Goal: Information Seeking & Learning: Learn about a topic

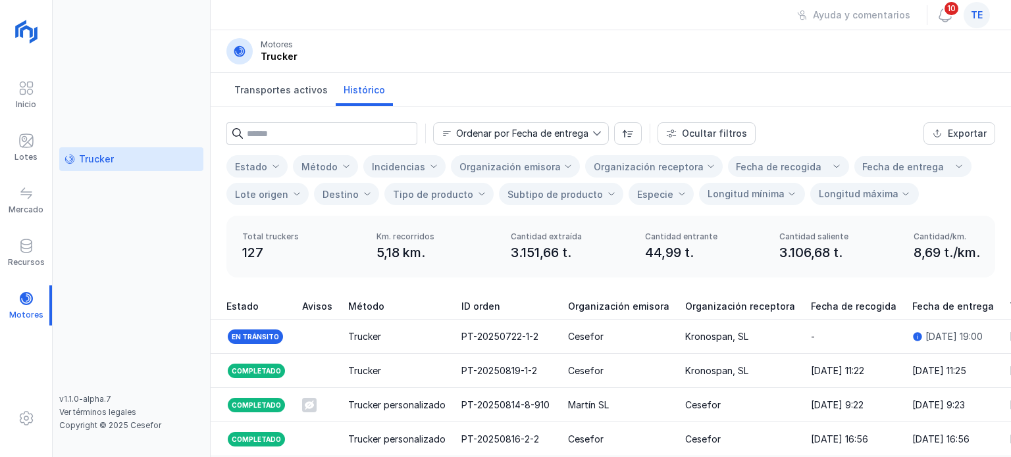
scroll to position [116, 0]
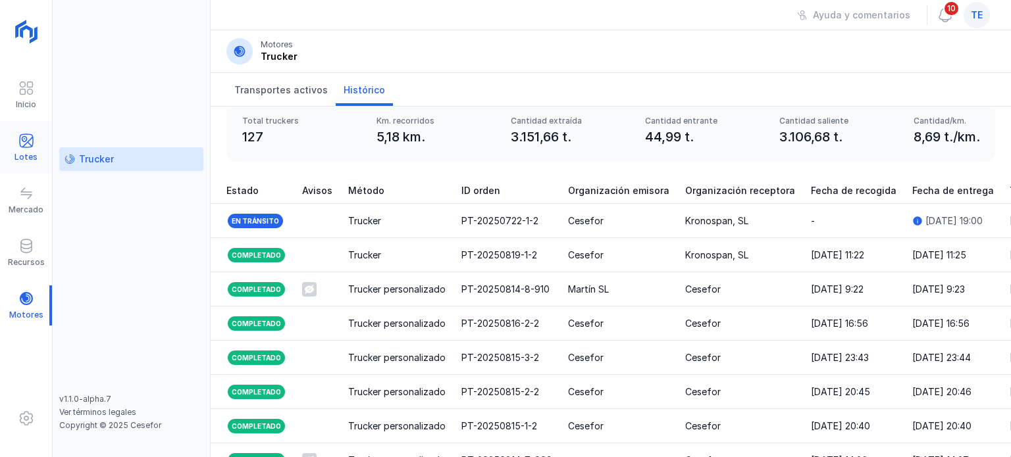
click at [28, 157] on div "Lotes" at bounding box center [25, 157] width 23 height 11
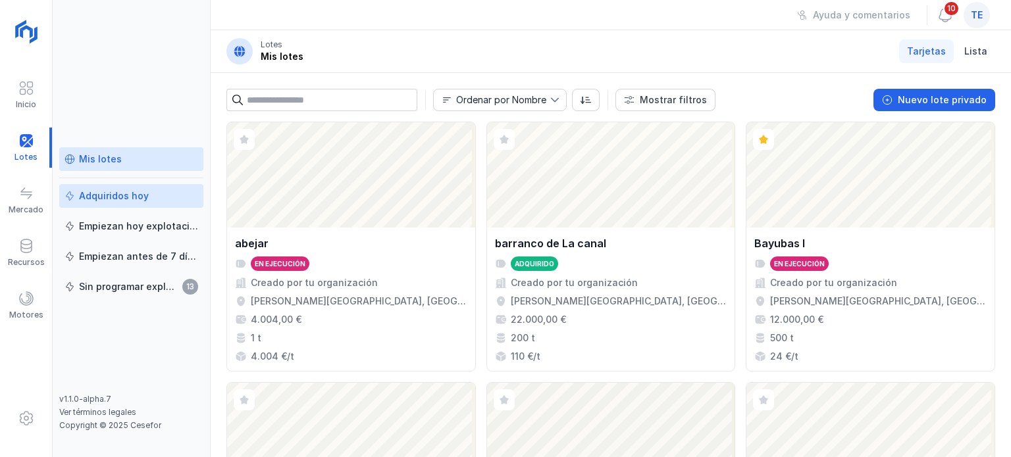
click at [129, 197] on div "Adquiridos hoy" at bounding box center [114, 196] width 70 height 13
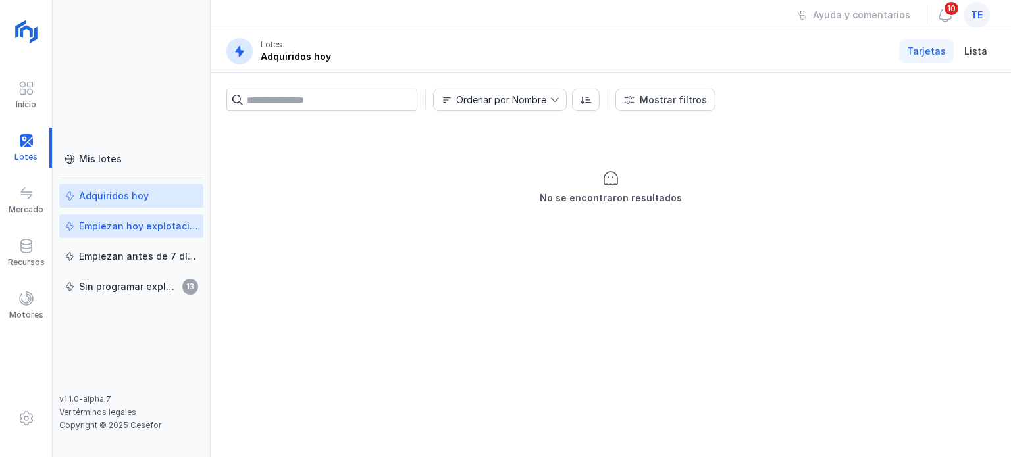
click at [132, 220] on div "Empiezan hoy explotación" at bounding box center [138, 226] width 119 height 13
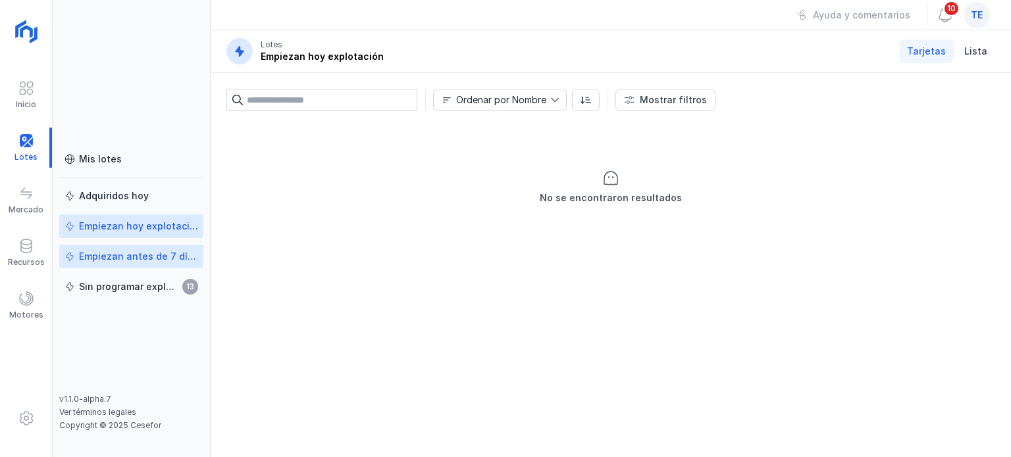
click at [146, 261] on div "Empiezan antes de 7 días" at bounding box center [138, 256] width 119 height 13
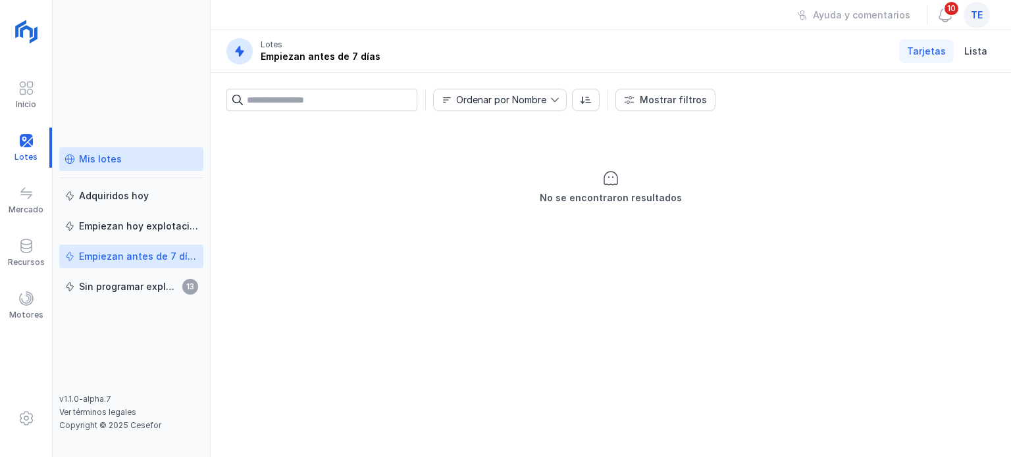
click at [111, 159] on div "Mis lotes" at bounding box center [100, 159] width 43 height 13
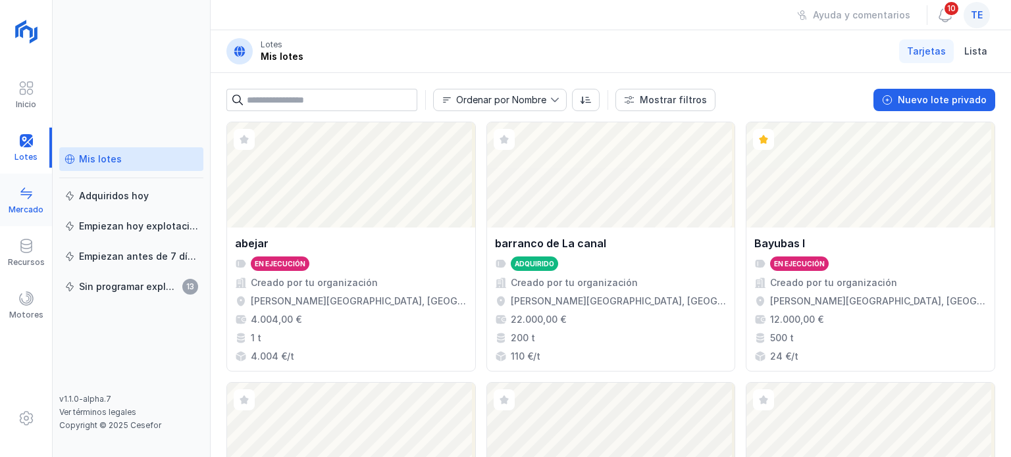
click at [26, 186] on span at bounding box center [26, 194] width 16 height 16
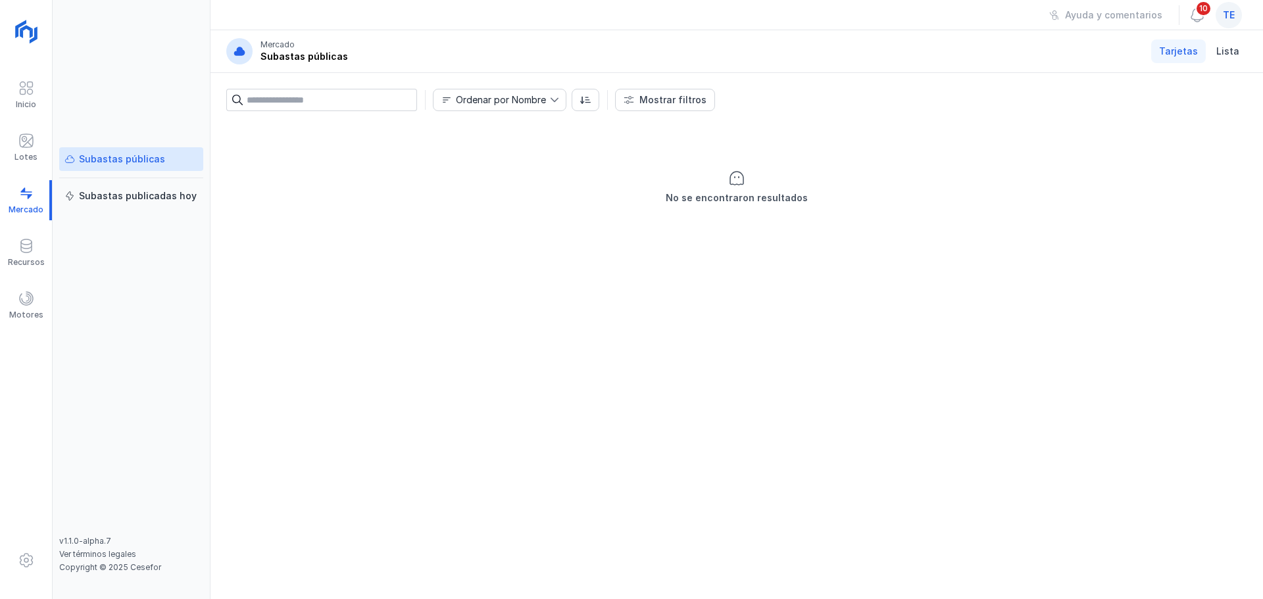
click at [1010, 181] on div "No se encontraron resultados" at bounding box center [736, 188] width 1021 height 132
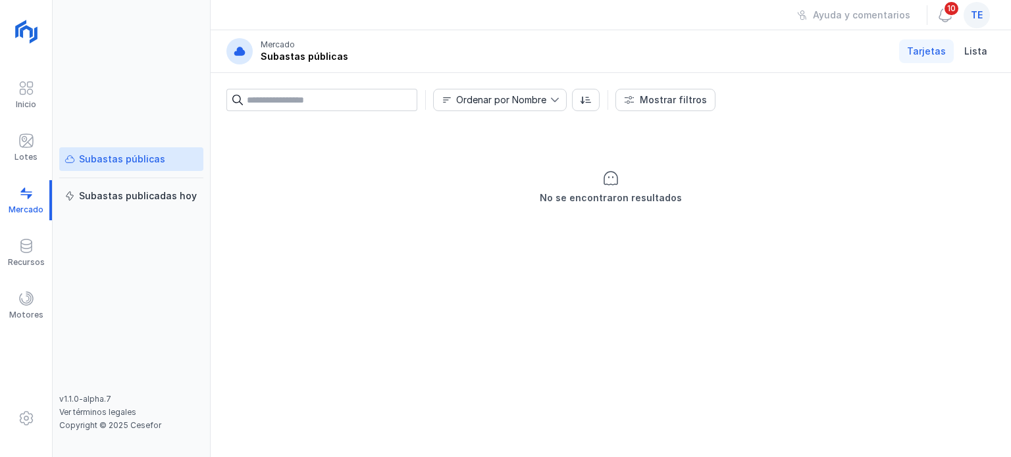
click at [978, 21] on div "te" at bounding box center [976, 15] width 26 height 26
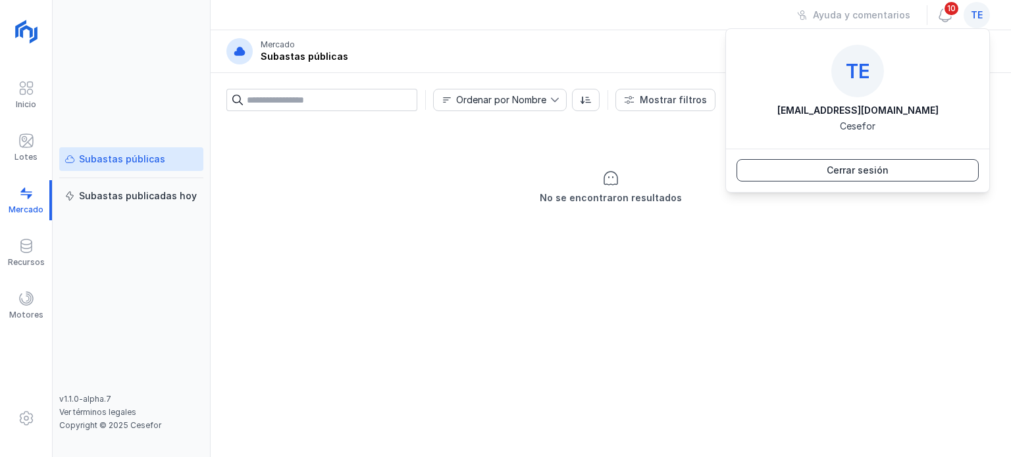
click at [899, 180] on button "Cerrar sesión" at bounding box center [857, 170] width 242 height 22
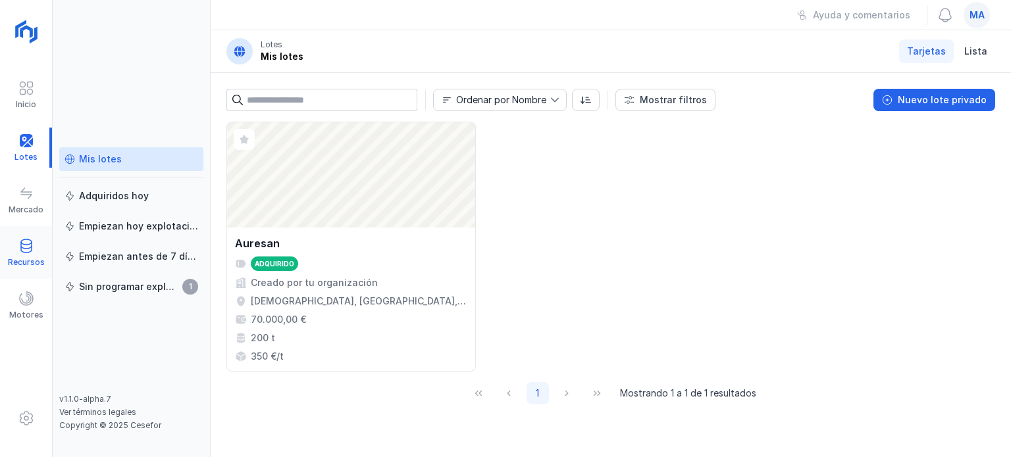
click at [21, 251] on span at bounding box center [26, 246] width 16 height 16
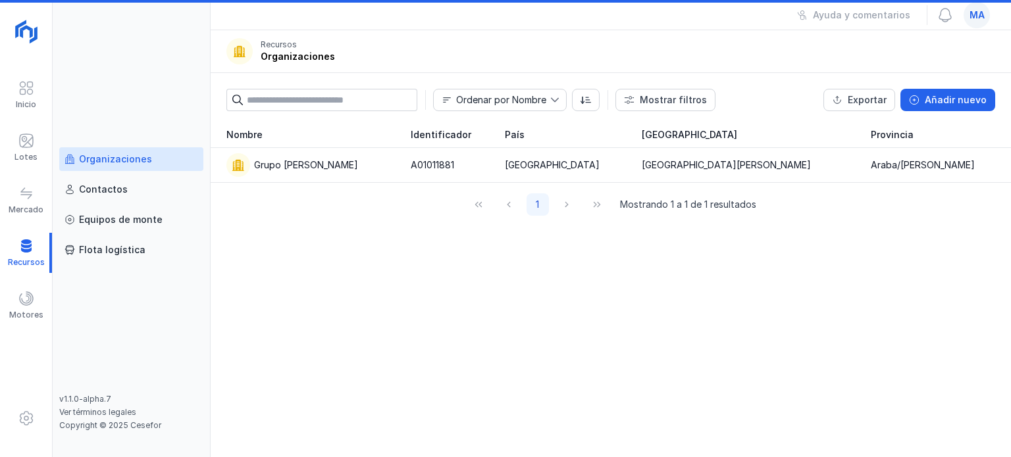
click at [104, 153] on div "Organizaciones" at bounding box center [115, 159] width 73 height 13
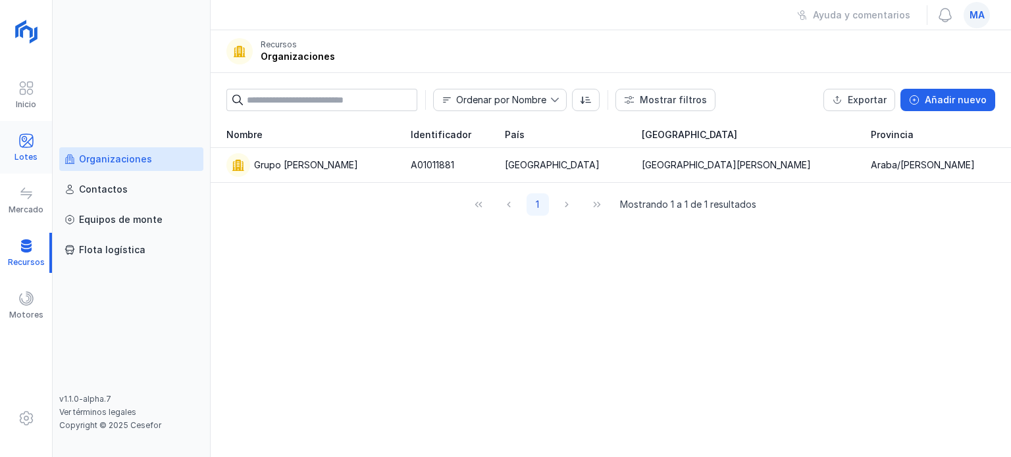
click at [18, 147] on span at bounding box center [26, 141] width 16 height 16
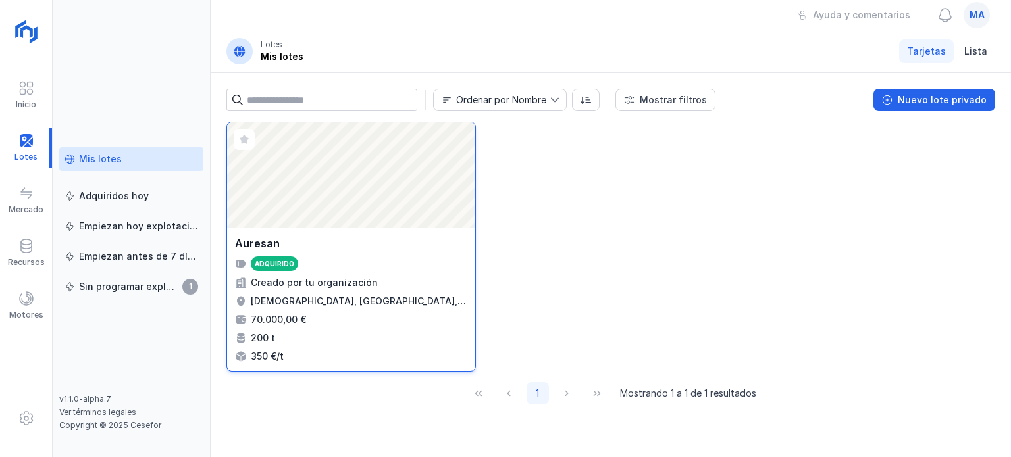
click at [370, 221] on div "Abrir lote" at bounding box center [351, 174] width 248 height 105
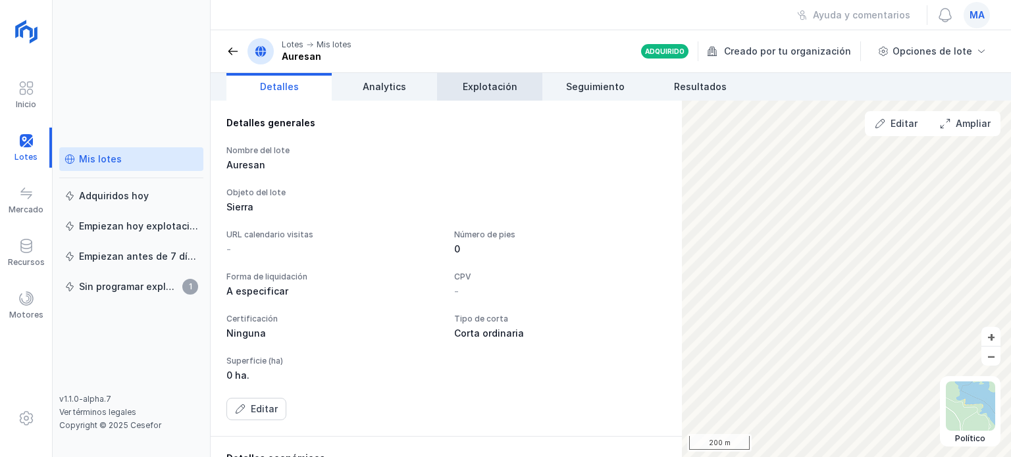
click at [519, 87] on link "Explotación" at bounding box center [489, 87] width 105 height 28
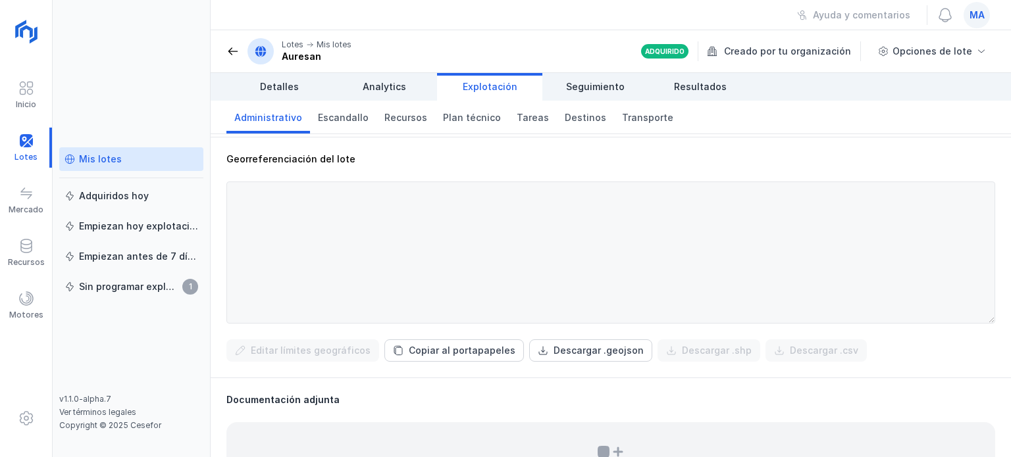
scroll to position [580, 0]
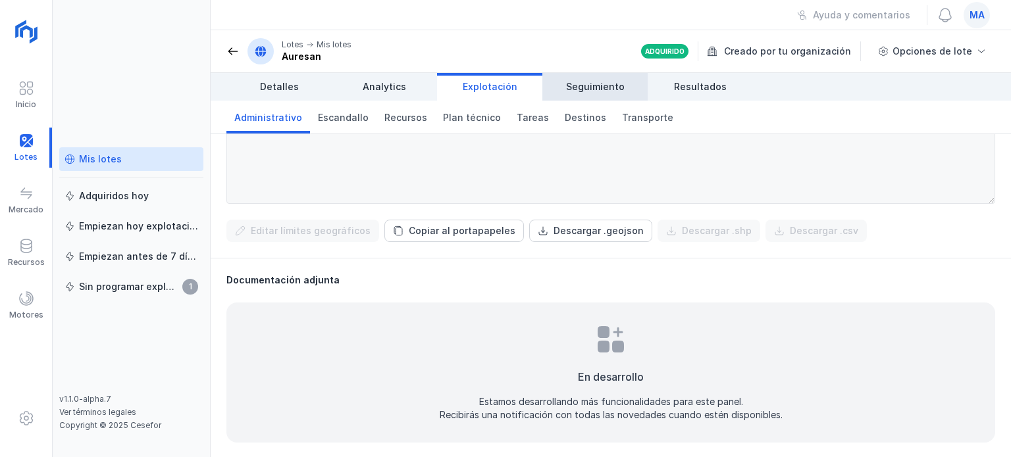
click at [615, 90] on span "Seguimiento" at bounding box center [595, 86] width 59 height 13
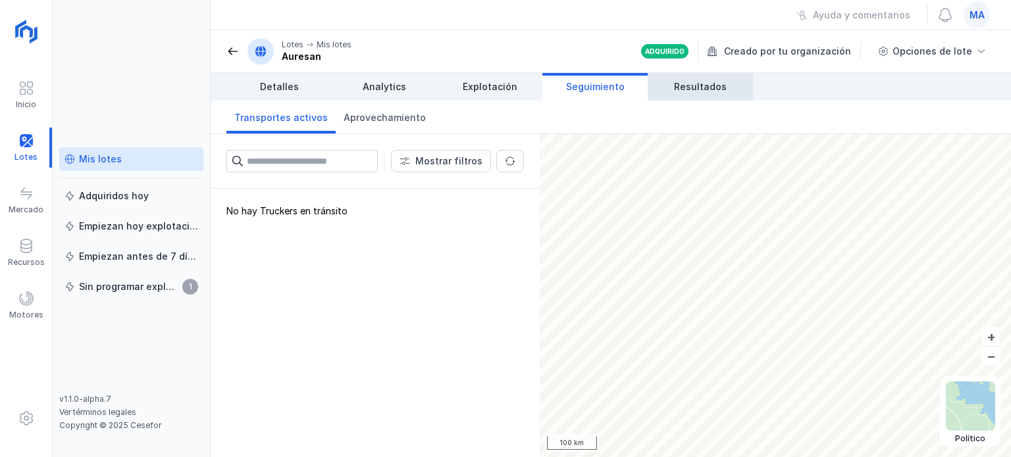
click at [705, 86] on span "Resultados" at bounding box center [700, 86] width 53 height 13
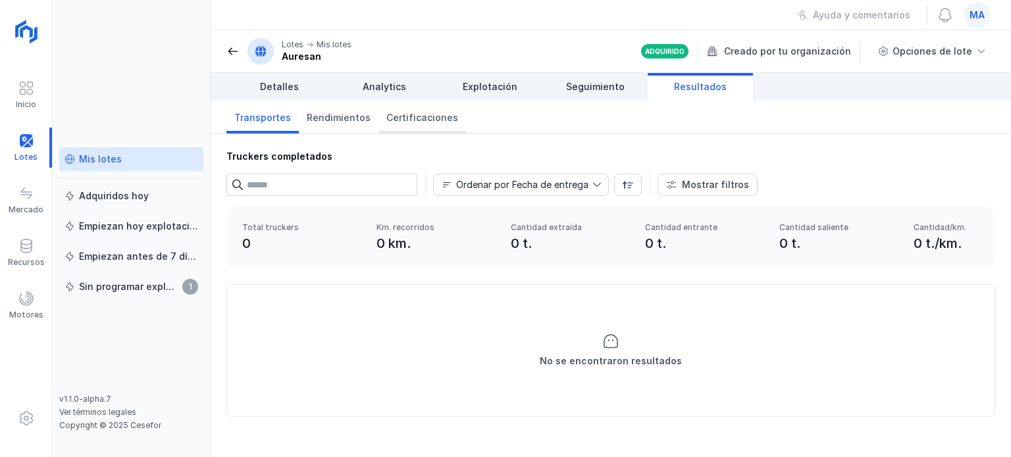
click at [419, 117] on span "Certificaciones" at bounding box center [422, 117] width 72 height 13
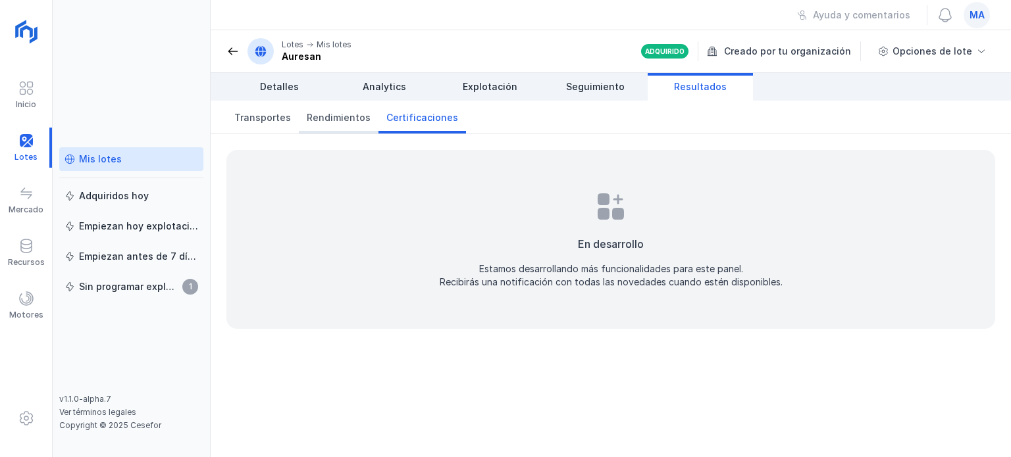
click at [335, 118] on span "Rendimientos" at bounding box center [339, 117] width 64 height 13
